Goal: Task Accomplishment & Management: Use online tool/utility

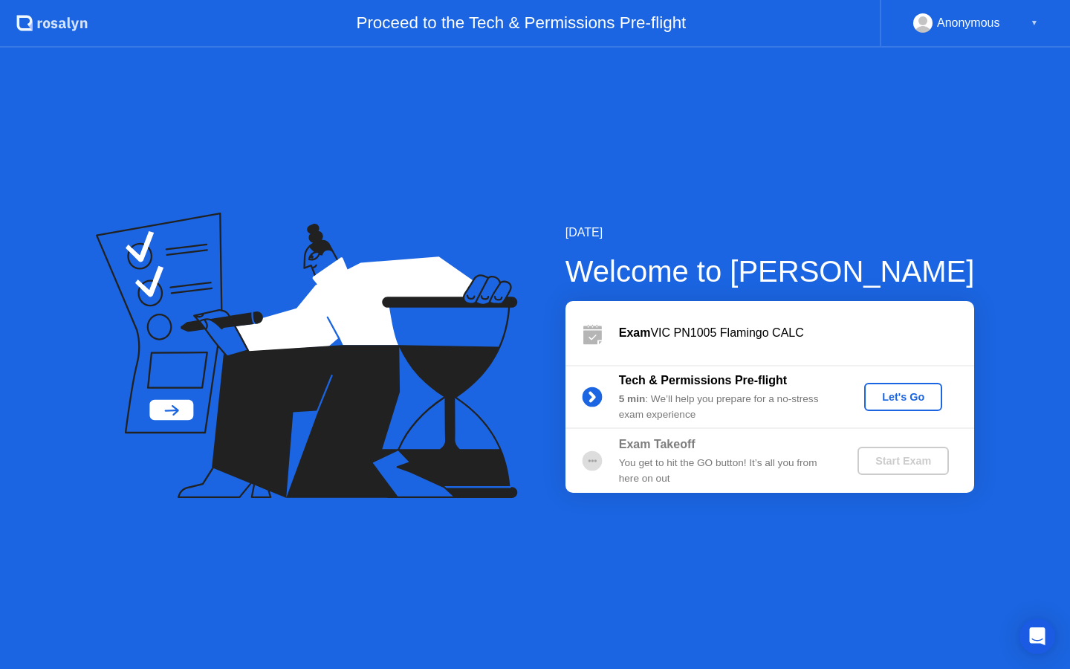
click at [882, 391] on div "Let's Go" at bounding box center [903, 397] width 66 height 12
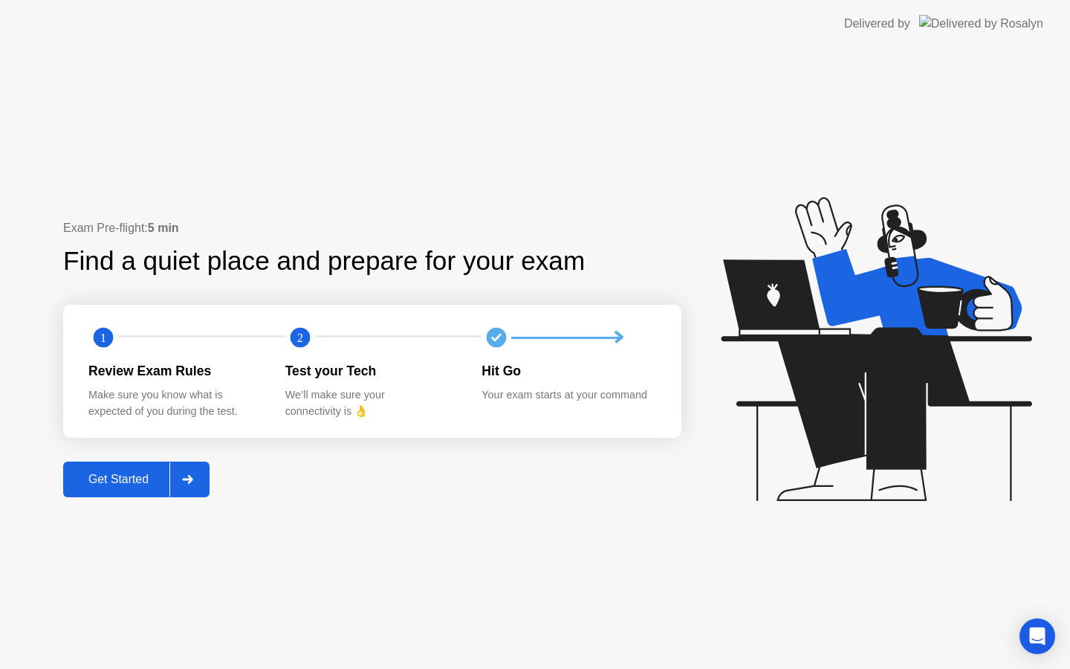
click at [154, 488] on button "Get Started" at bounding box center [136, 479] width 146 height 36
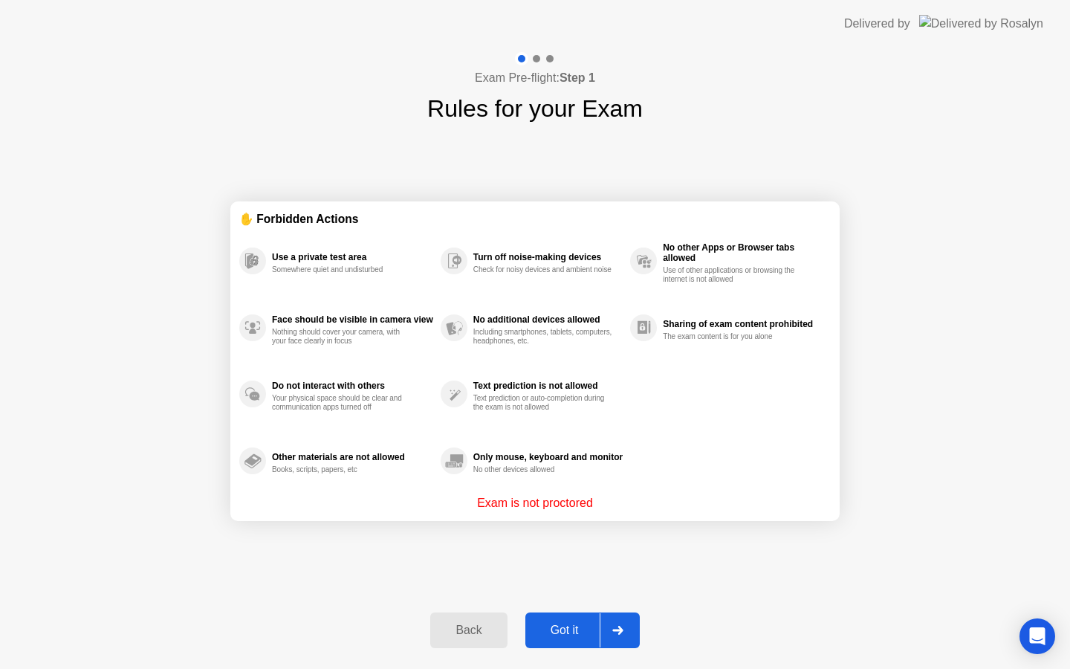
click at [582, 628] on div "Got it" at bounding box center [565, 629] width 70 height 13
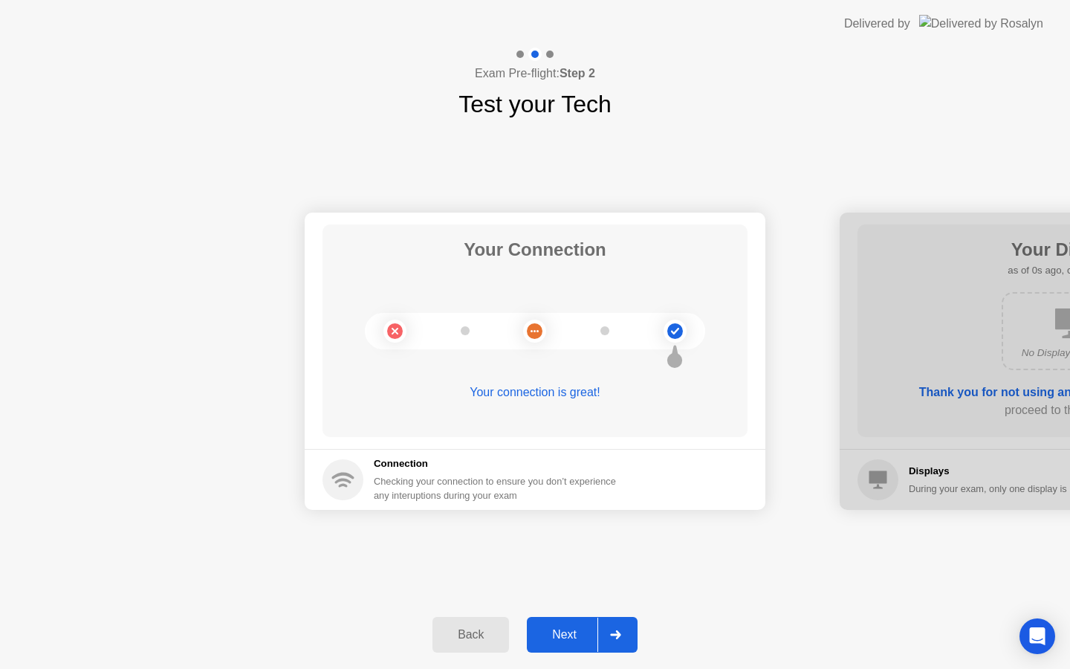
click at [578, 636] on div "Next" at bounding box center [564, 634] width 66 height 13
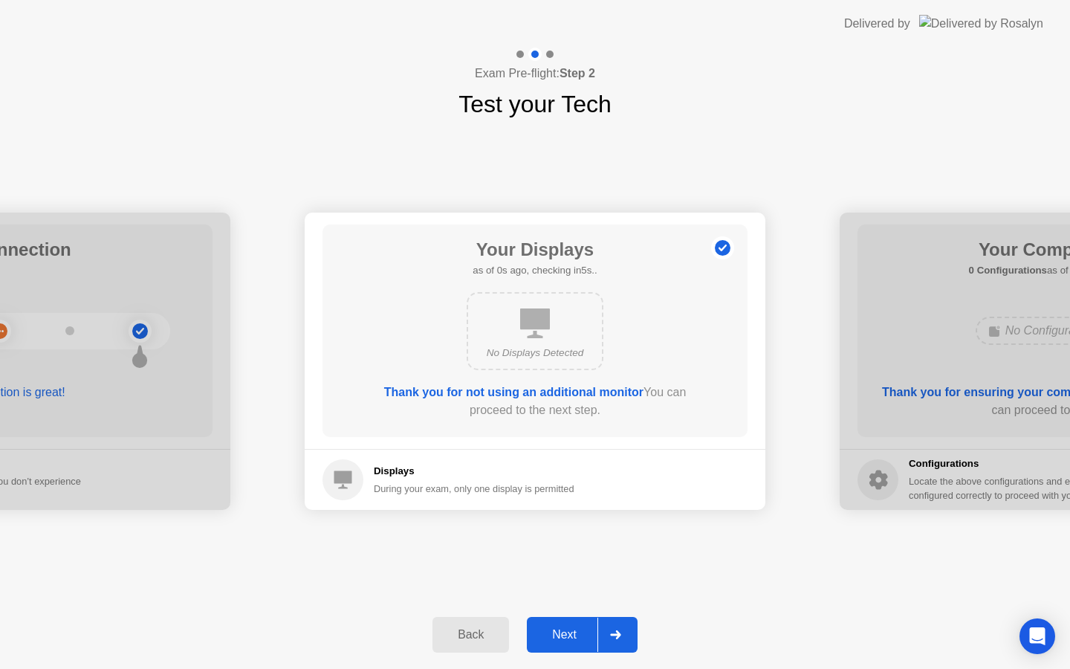
click at [578, 636] on div "Next" at bounding box center [564, 634] width 66 height 13
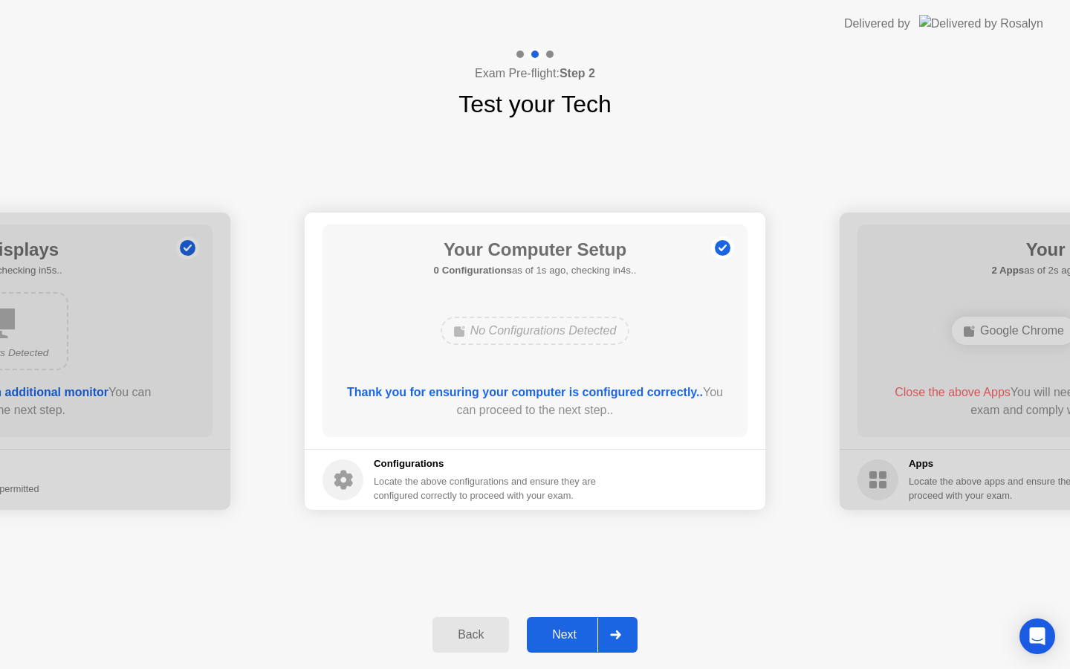
click at [578, 636] on div "Next" at bounding box center [564, 634] width 66 height 13
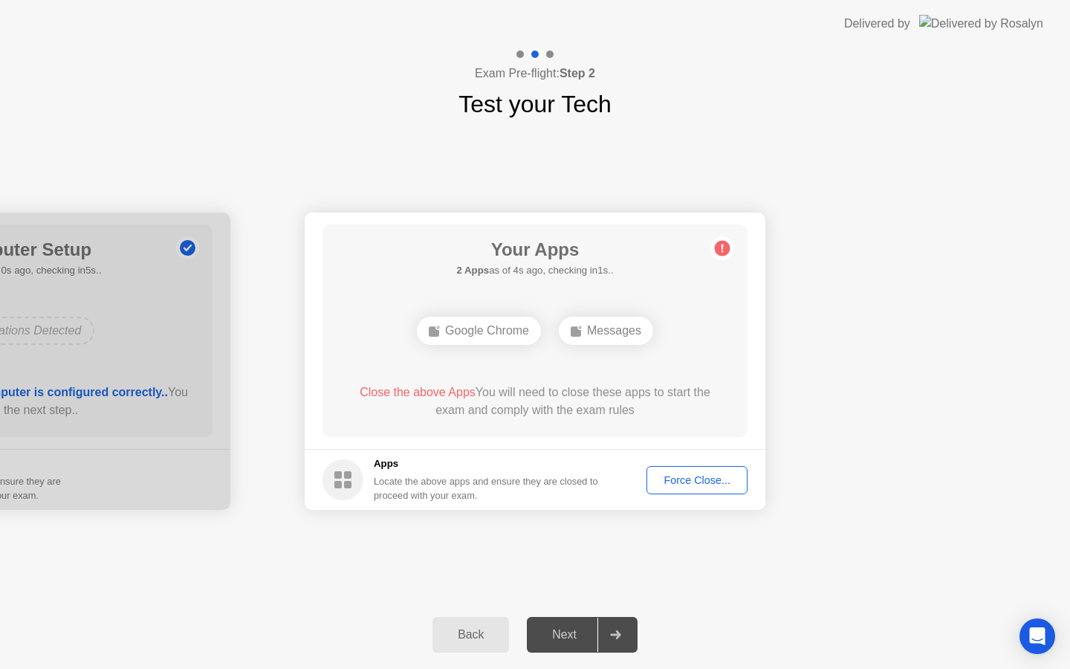
click at [677, 481] on div "Force Close..." at bounding box center [696, 480] width 91 height 12
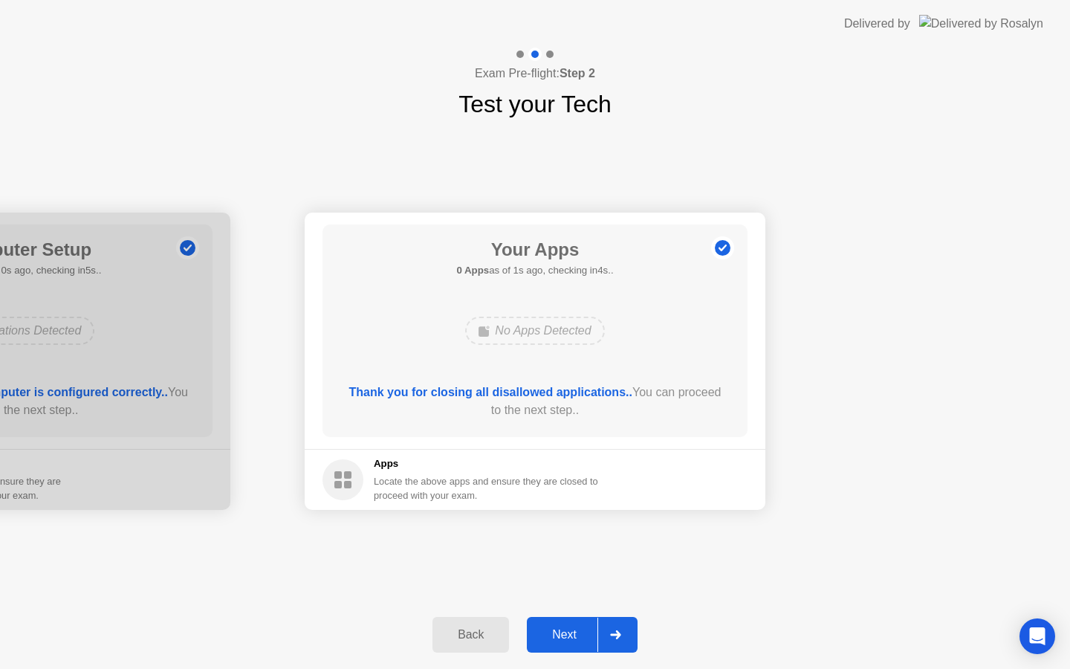
click at [581, 630] on div "Next" at bounding box center [564, 634] width 66 height 13
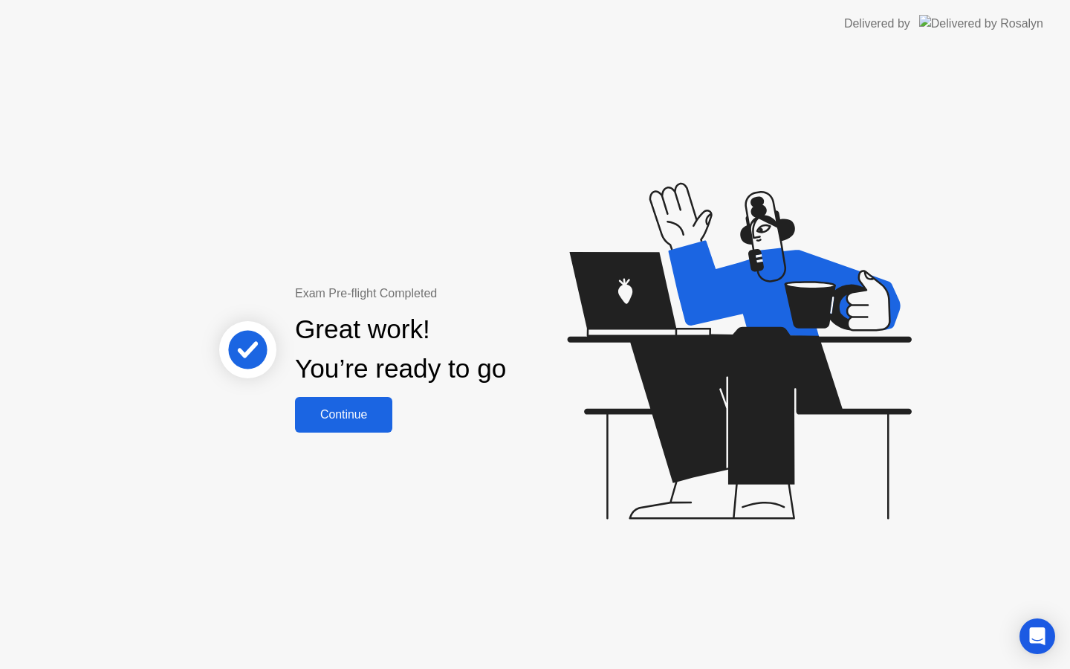
click at [354, 410] on div "Continue" at bounding box center [343, 414] width 88 height 13
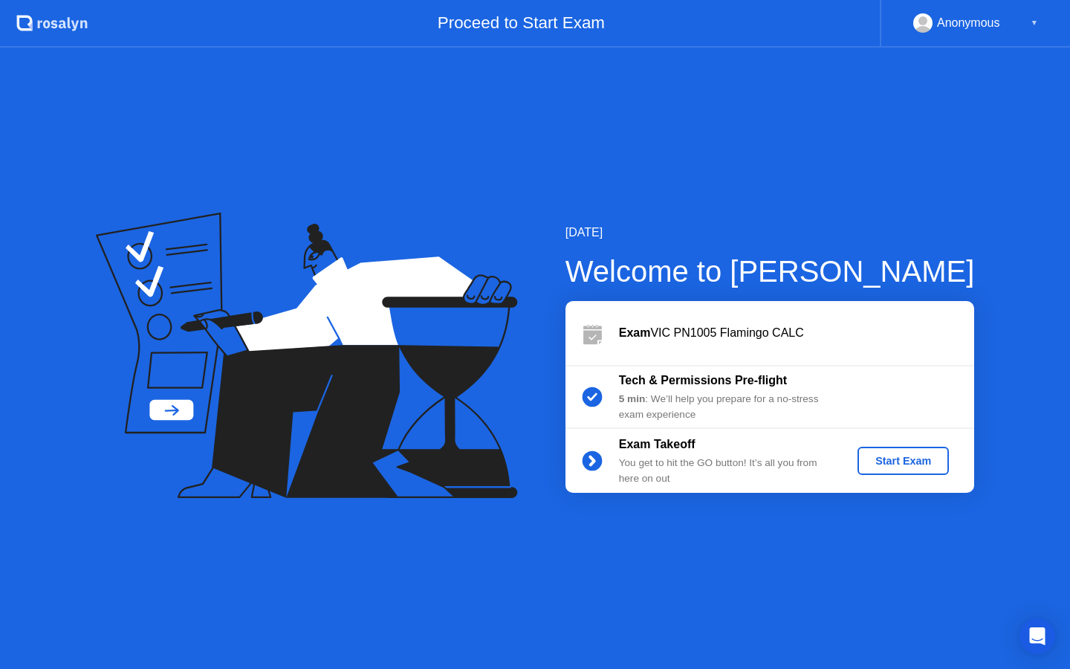
click at [894, 458] on div "Start Exam" at bounding box center [902, 461] width 79 height 12
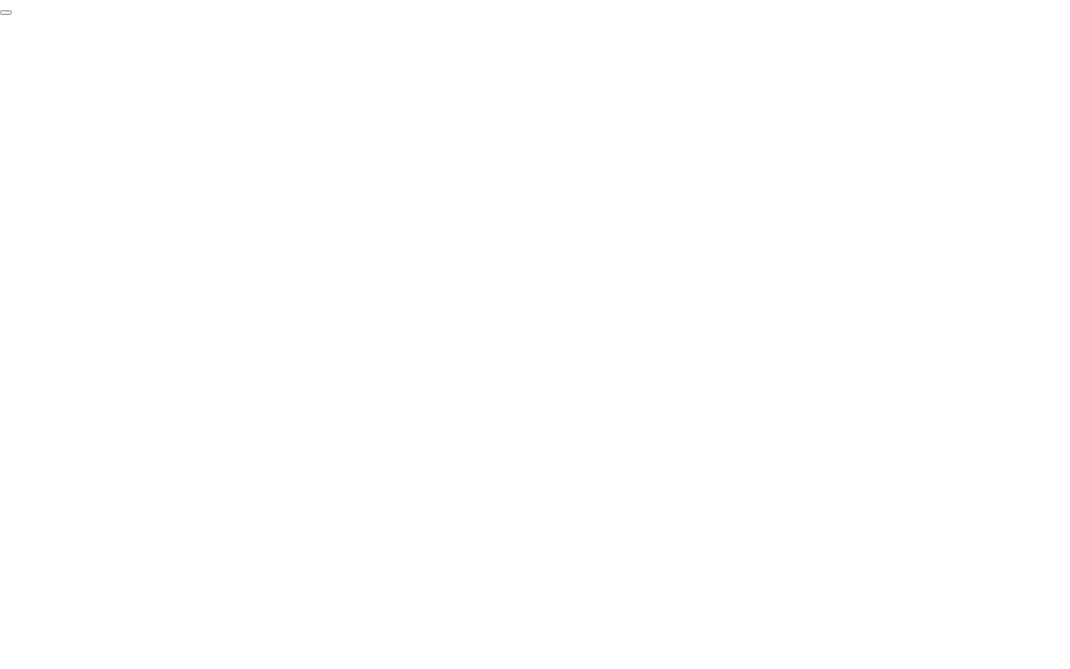
click div "End Proctoring Session"
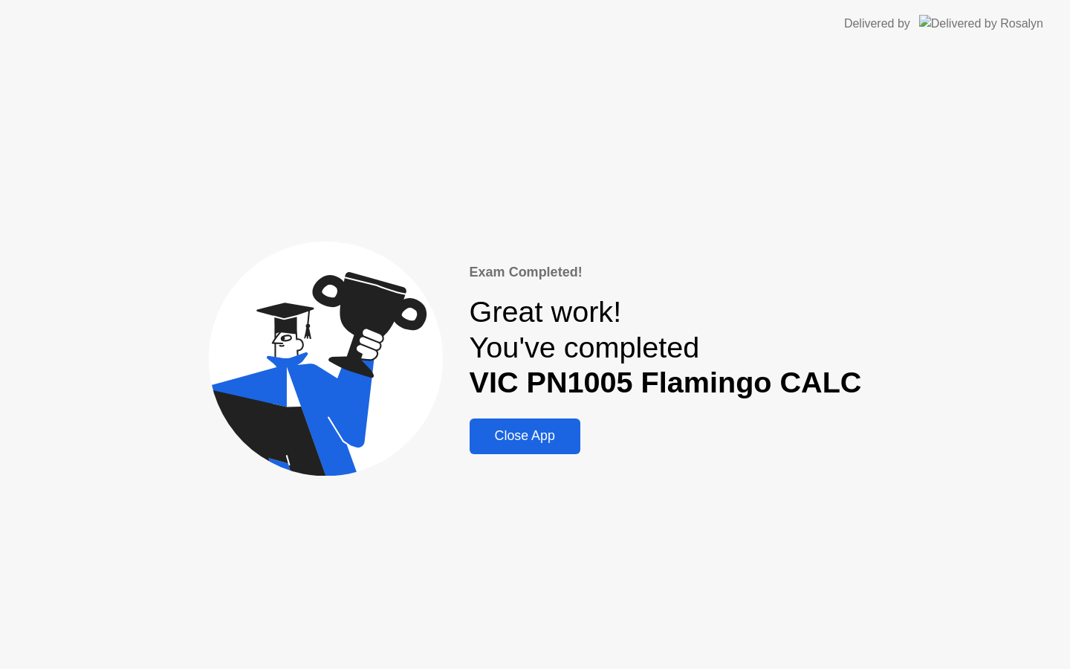
click at [556, 428] on div "Close App" at bounding box center [525, 436] width 102 height 16
